Goal: Submit feedback/report problem

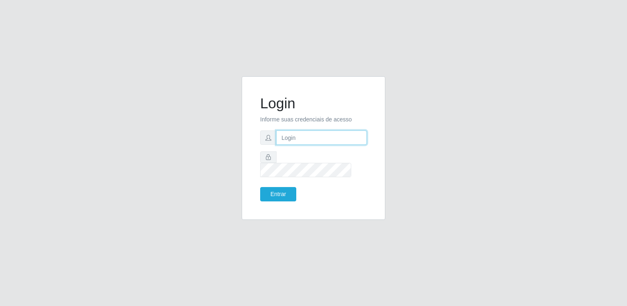
click at [324, 145] on input "text" at bounding box center [321, 138] width 91 height 14
type input "saofranciscomercado137@gmail.com"
click at [260, 187] on button "Entrar" at bounding box center [278, 194] width 36 height 14
click at [271, 191] on button "Entrar" at bounding box center [278, 194] width 36 height 14
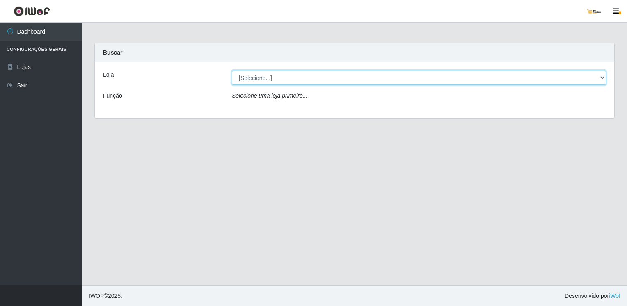
click at [341, 77] on select "[Selecione...] São Francisco Mercado" at bounding box center [419, 78] width 374 height 14
select select "168"
click at [232, 71] on select "[Selecione...] São Francisco Mercado" at bounding box center [419, 78] width 374 height 14
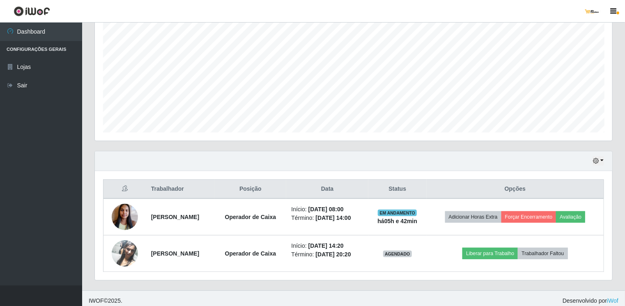
scroll to position [164, 0]
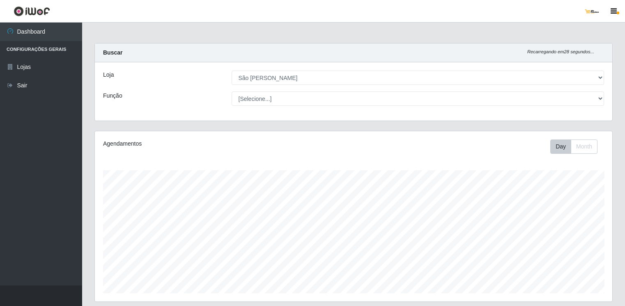
select select "168"
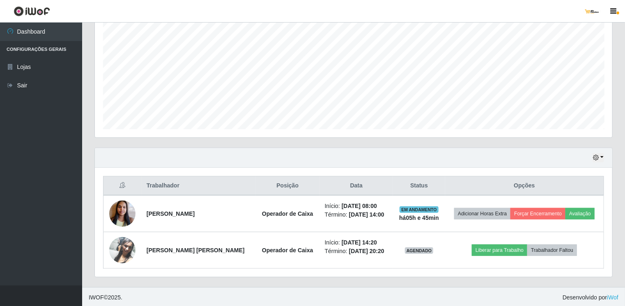
scroll to position [170, 517]
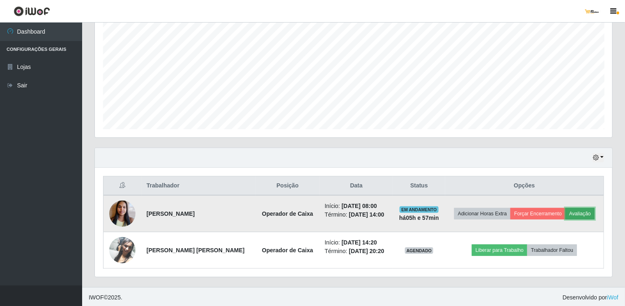
click at [568, 213] on button "Avaliação" at bounding box center [579, 213] width 29 height 11
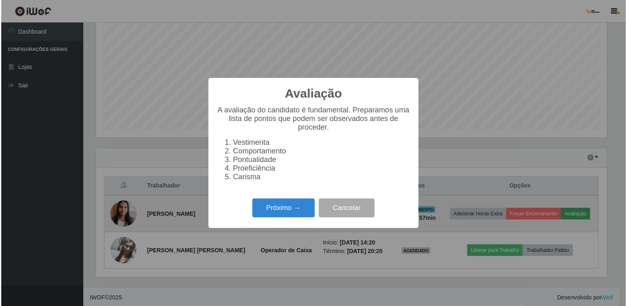
scroll to position [170, 514]
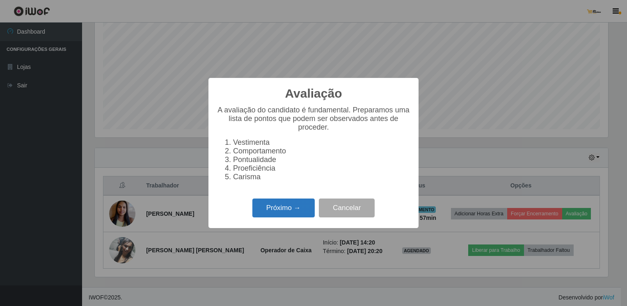
click at [297, 209] on button "Próximo →" at bounding box center [284, 208] width 62 height 19
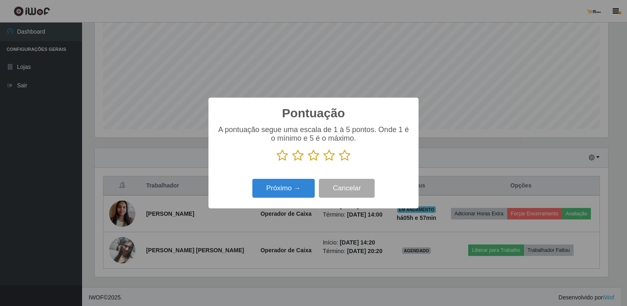
click at [346, 158] on icon at bounding box center [344, 155] width 11 height 12
click at [339, 162] on input "radio" at bounding box center [339, 162] width 0 height 0
click at [296, 186] on button "Próximo →" at bounding box center [284, 188] width 62 height 19
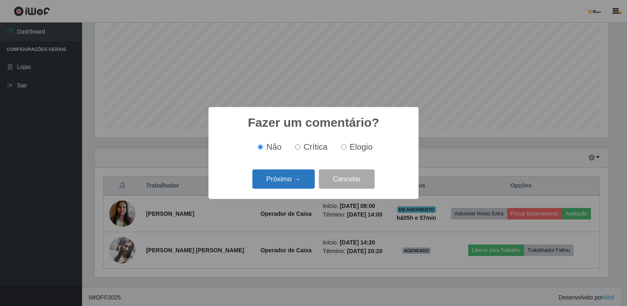
click at [285, 181] on button "Próximo →" at bounding box center [284, 179] width 62 height 19
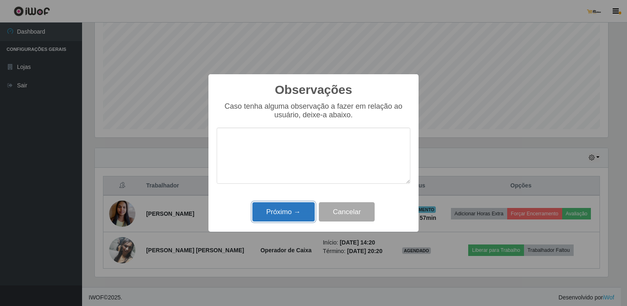
click at [294, 211] on button "Próximo →" at bounding box center [284, 211] width 62 height 19
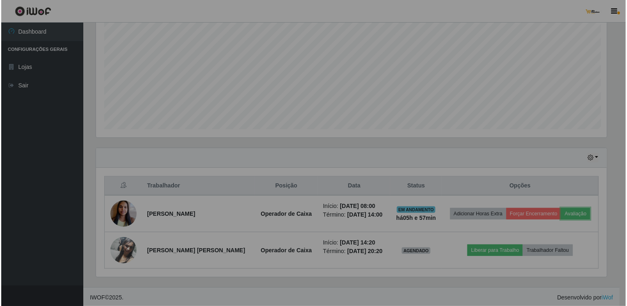
scroll to position [170, 517]
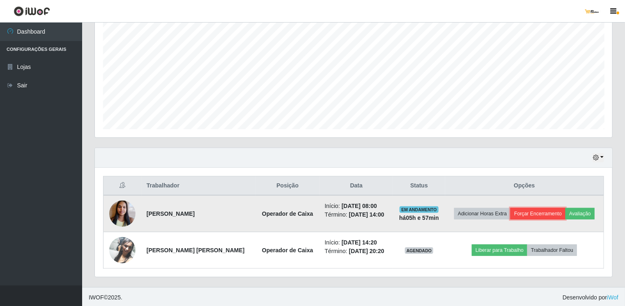
click at [523, 211] on button "Forçar Encerramento" at bounding box center [537, 213] width 55 height 11
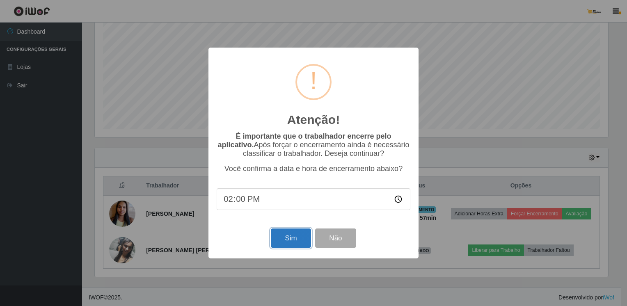
click at [303, 243] on button "Sim" at bounding box center [291, 238] width 40 height 19
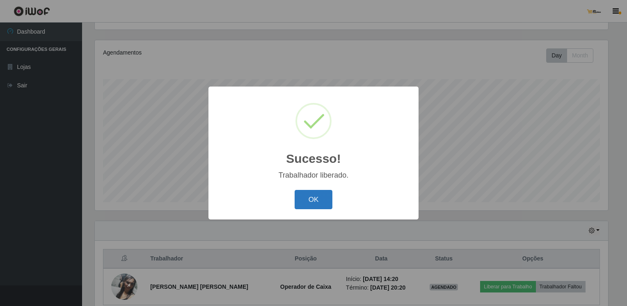
click at [309, 204] on button "OK" at bounding box center [314, 199] width 38 height 19
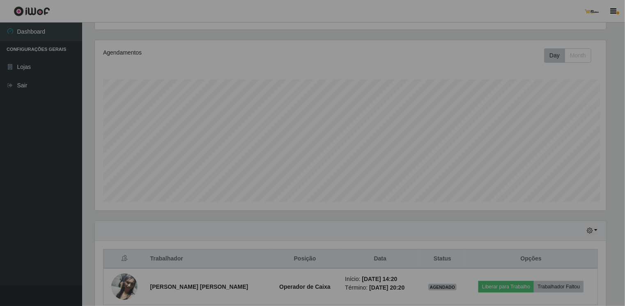
scroll to position [170, 517]
